Goal: Information Seeking & Learning: Learn about a topic

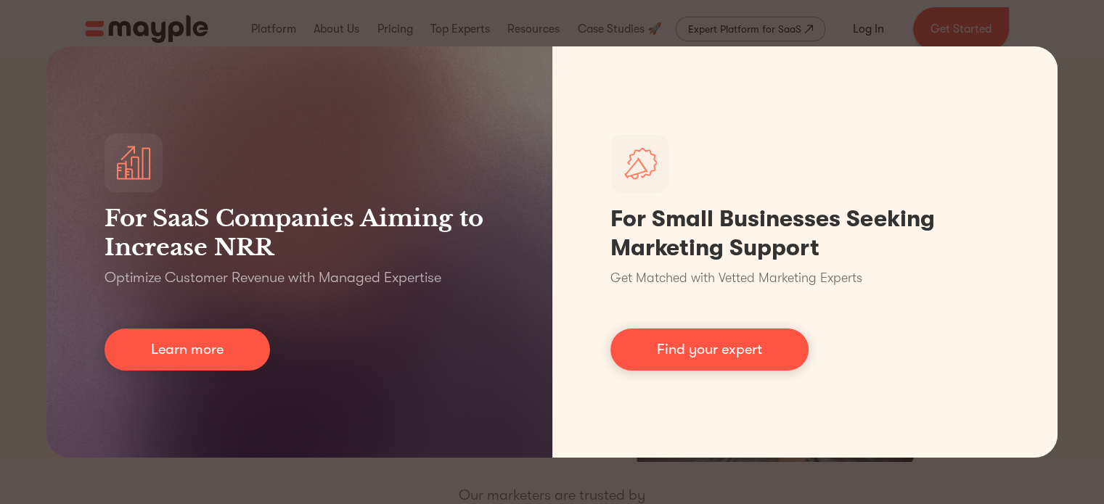
click at [1055, 31] on div "For SaaS Companies Aiming to Increase NRR Optimize Customer Revenue with Manage…" at bounding box center [552, 252] width 1104 height 504
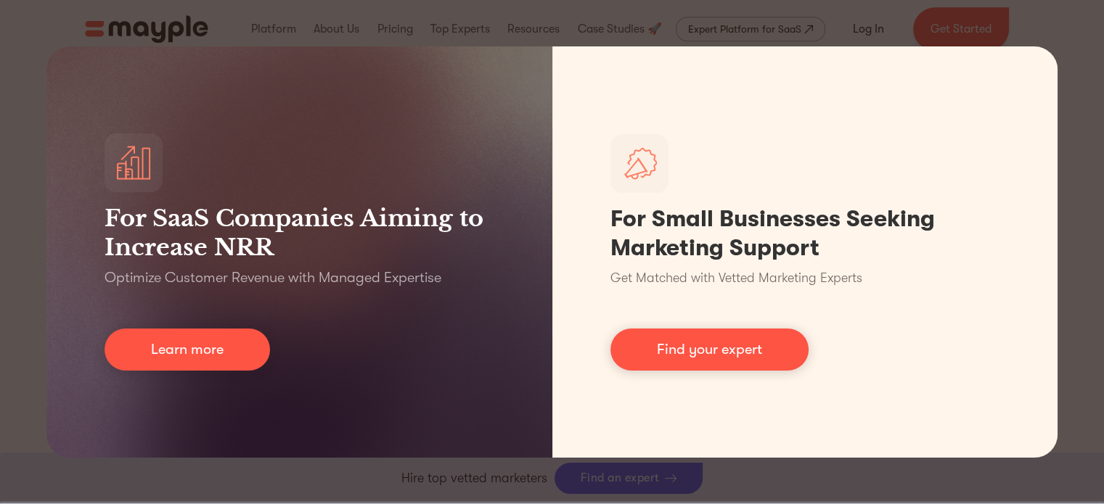
scroll to position [798, 0]
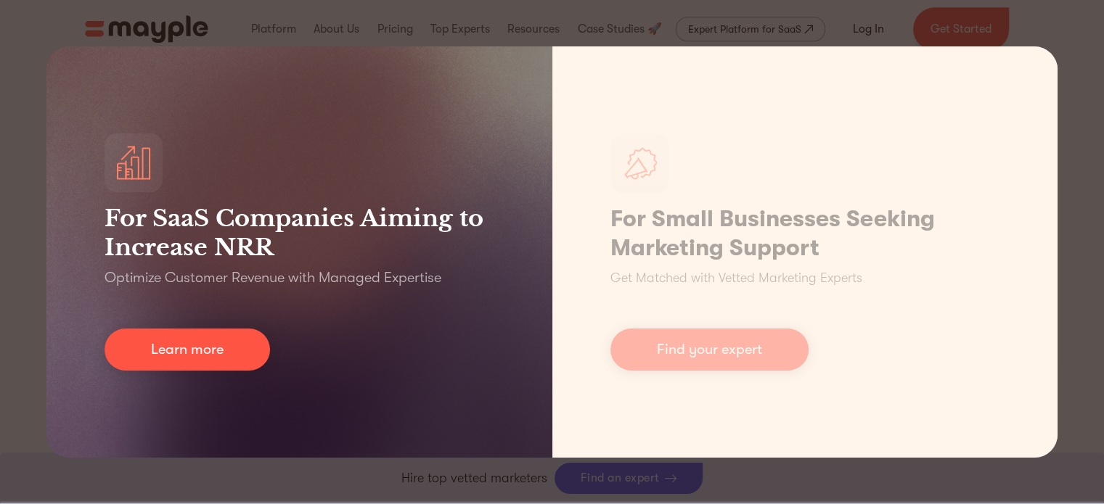
click at [344, 269] on p "Optimize Customer Revenue with Managed Expertise" at bounding box center [273, 278] width 337 height 20
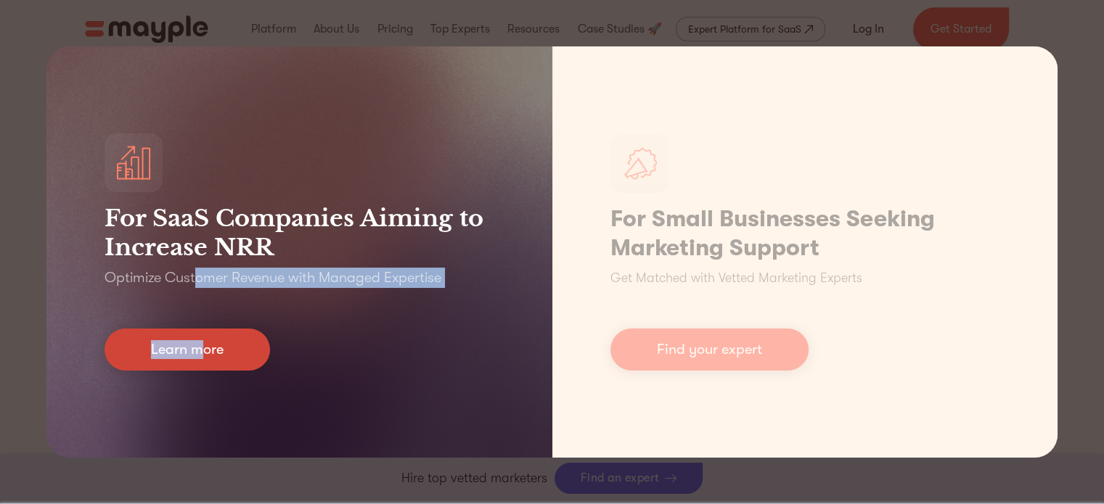
drag, startPoint x: 193, startPoint y: 284, endPoint x: 203, endPoint y: 332, distance: 49.7
click at [203, 332] on div "For SaaS Companies Aiming to Increase NRR Optimize Customer Revenue with Manage…" at bounding box center [299, 251] width 506 height 411
click at [203, 332] on link "Learn more" at bounding box center [187, 350] width 165 height 42
